Goal: Find specific page/section: Find specific page/section

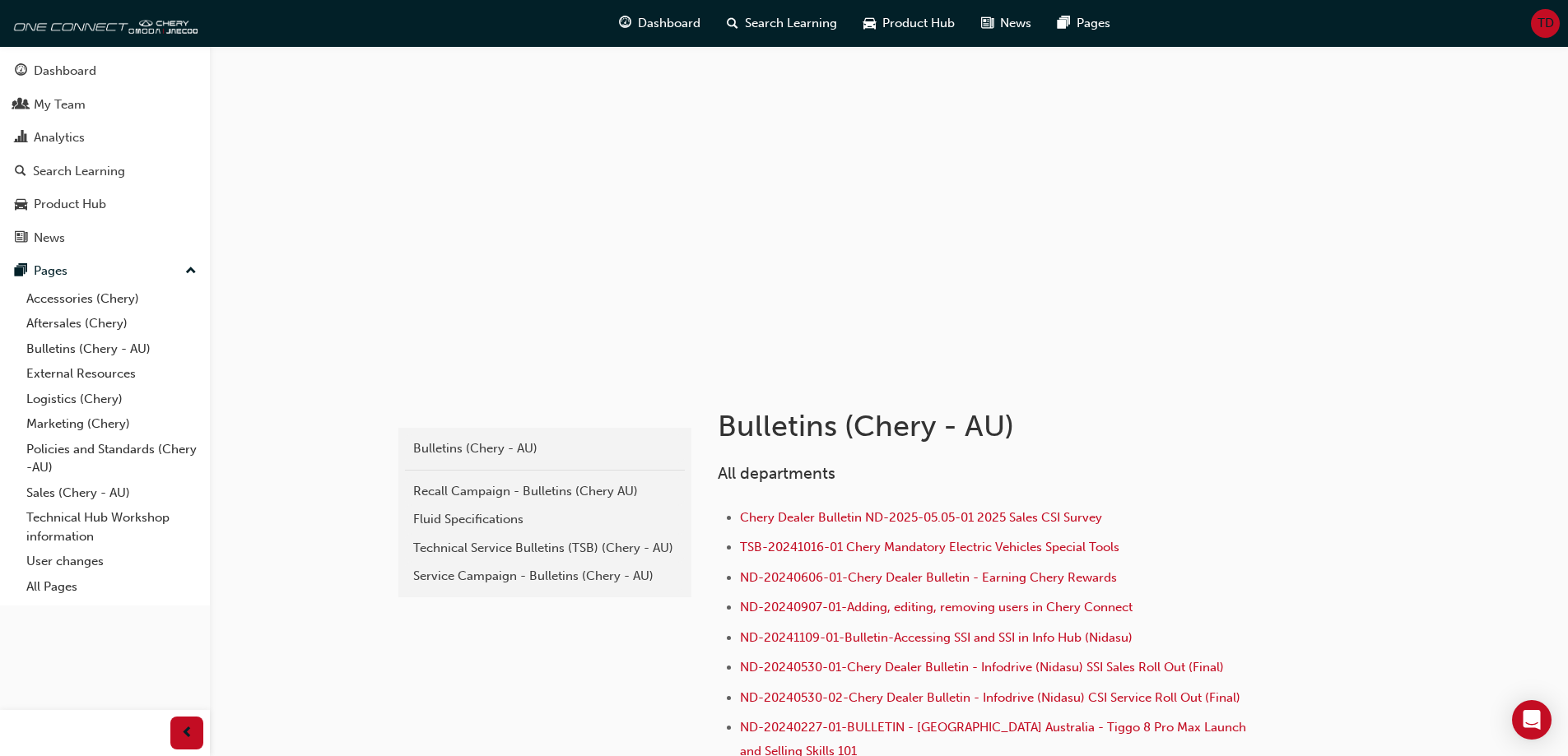
click at [520, 576] on div "Service Campaign - Bulletins (Chery - AU)" at bounding box center [544, 576] width 263 height 19
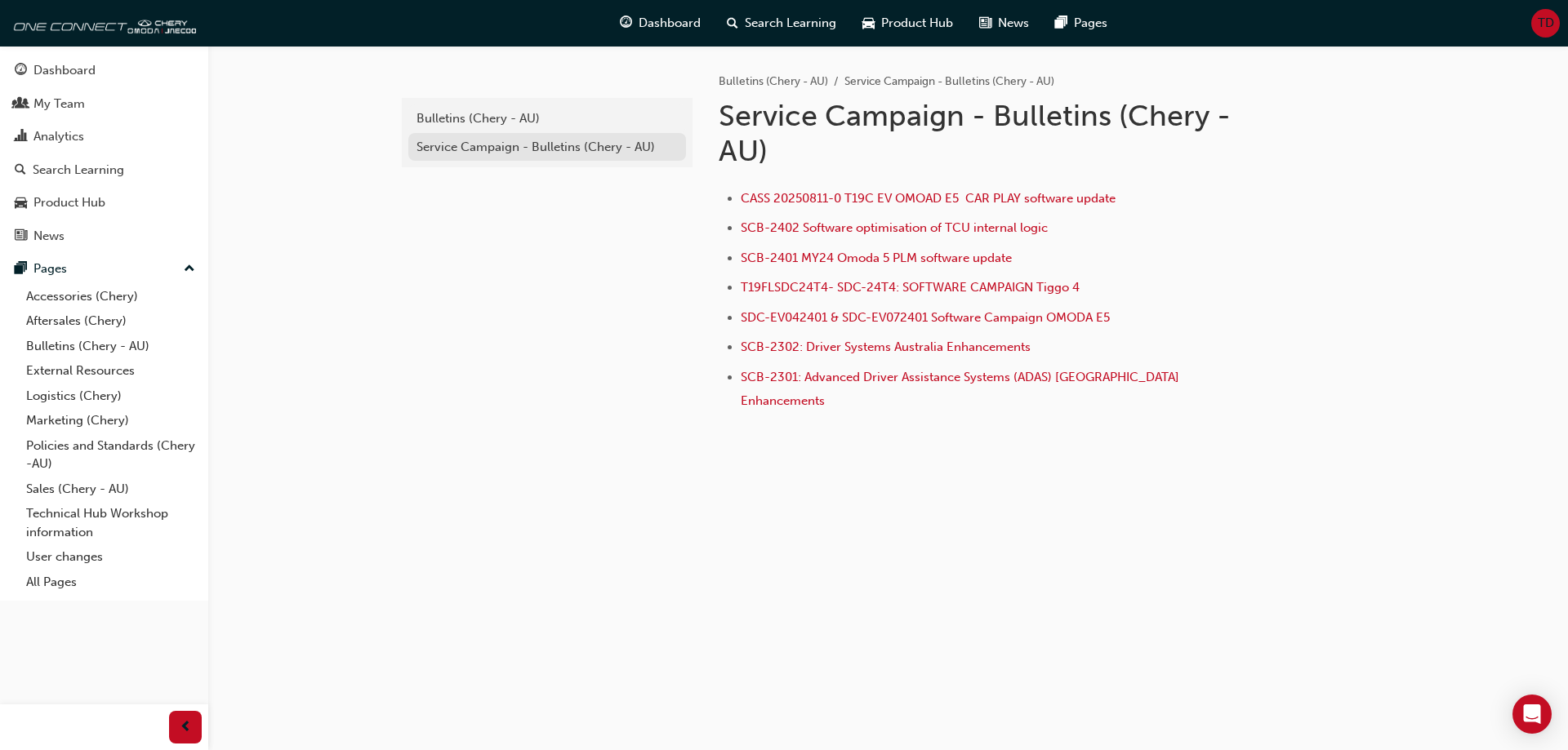
click at [525, 146] on div "Service Campaign - Bulletins (Chery - AU)" at bounding box center [547, 148] width 261 height 19
click at [500, 111] on div "Bulletins (Chery - AU)" at bounding box center [547, 119] width 261 height 19
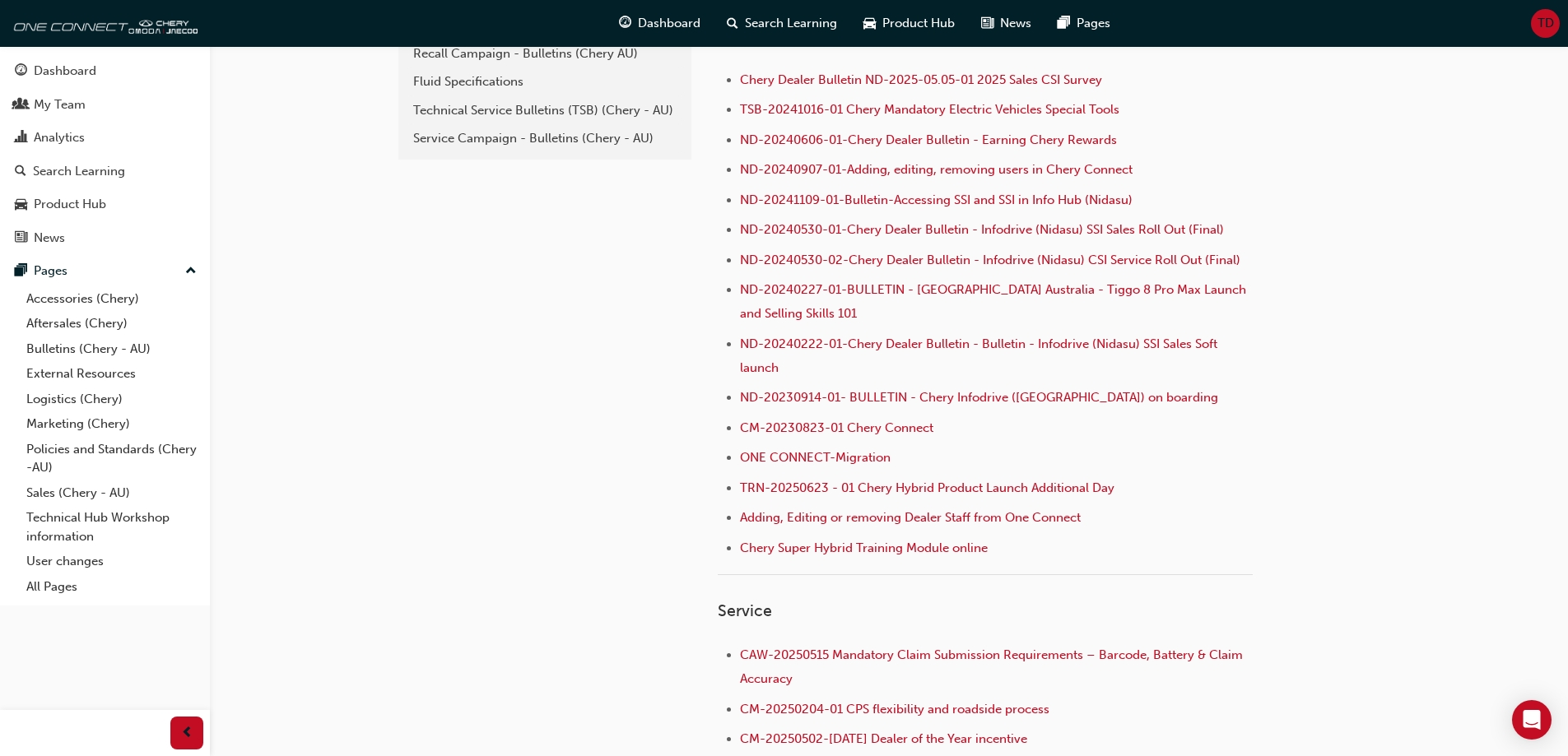
scroll to position [247, 0]
